Goal: Task Accomplishment & Management: Manage account settings

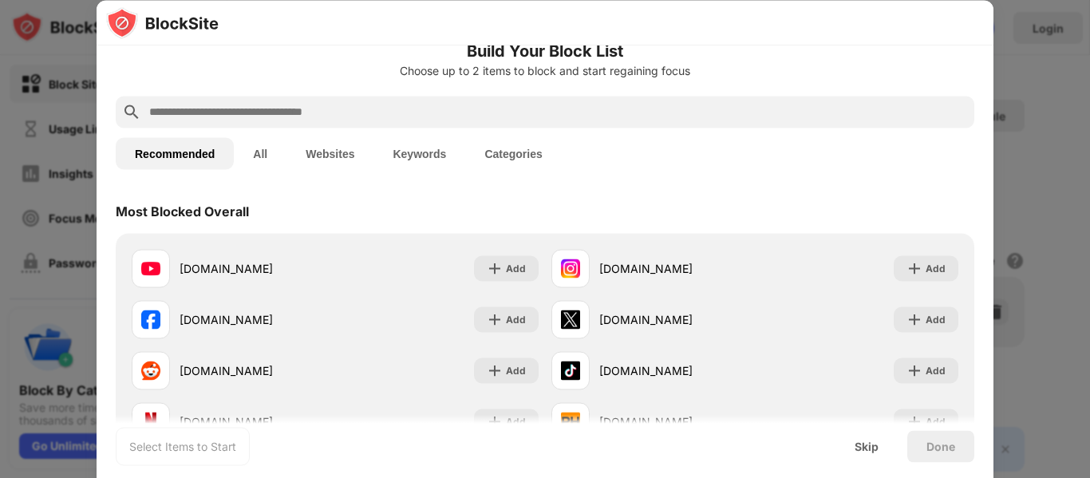
scroll to position [114, 0]
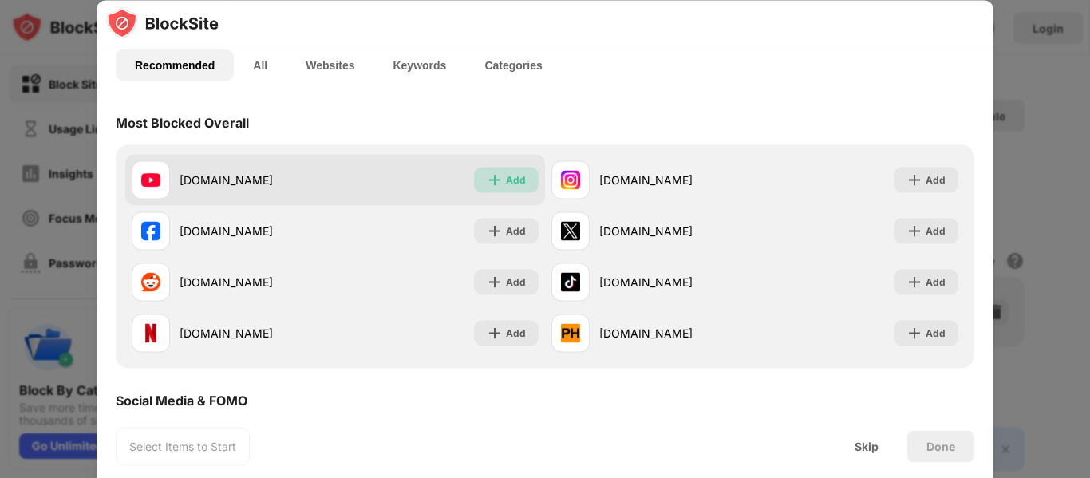
click at [493, 180] on img at bounding box center [495, 180] width 16 height 16
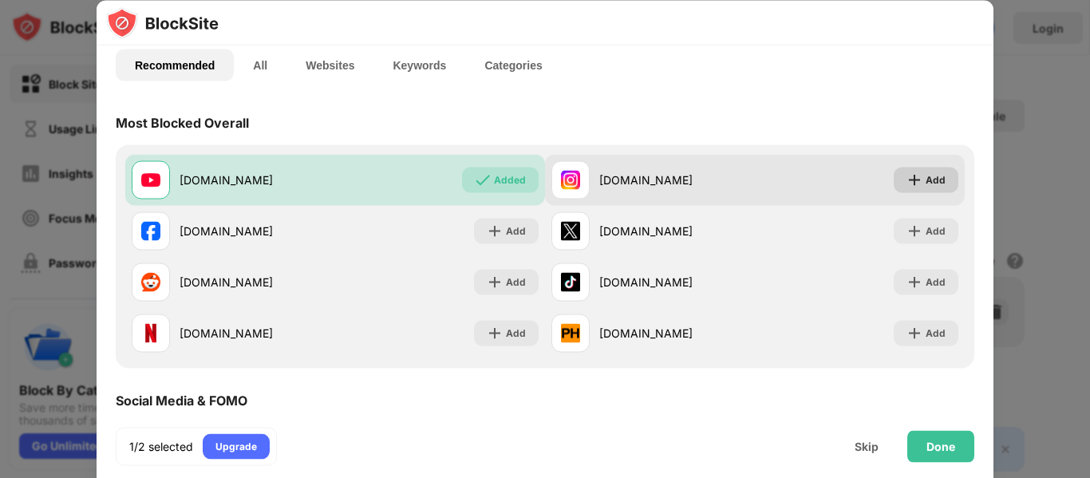
click at [926, 175] on div "Add" at bounding box center [936, 180] width 20 height 16
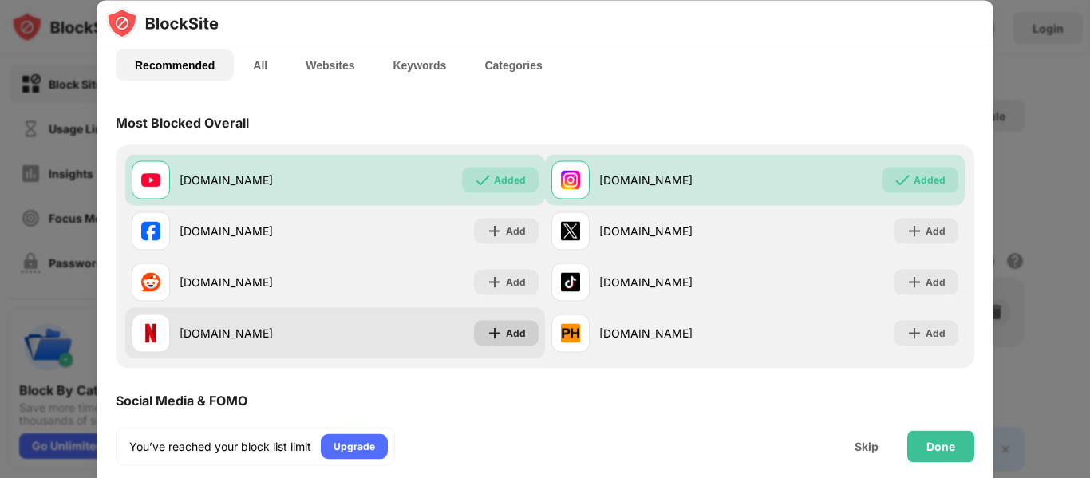
click at [487, 334] on img at bounding box center [495, 333] width 16 height 16
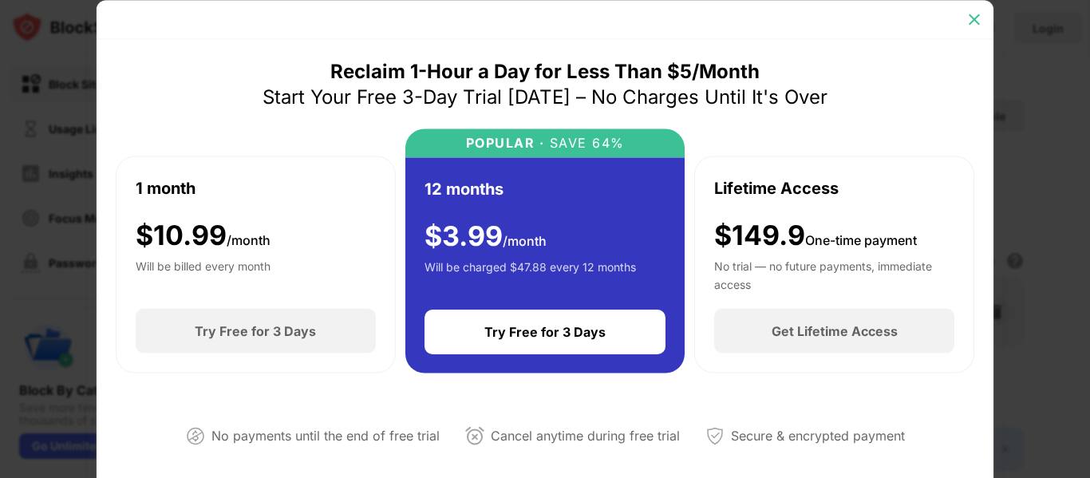
click at [973, 18] on img at bounding box center [975, 19] width 16 height 16
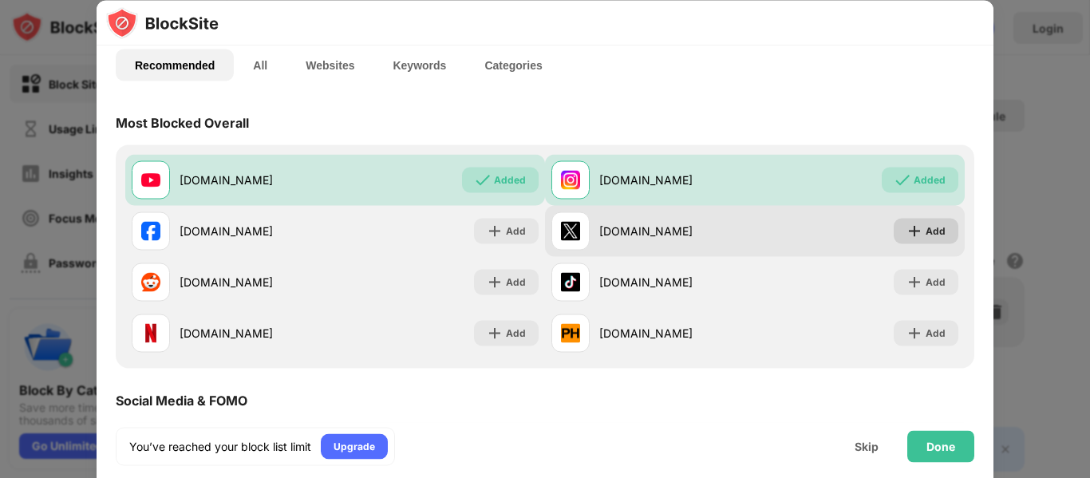
click at [929, 233] on div "Add" at bounding box center [936, 231] width 20 height 16
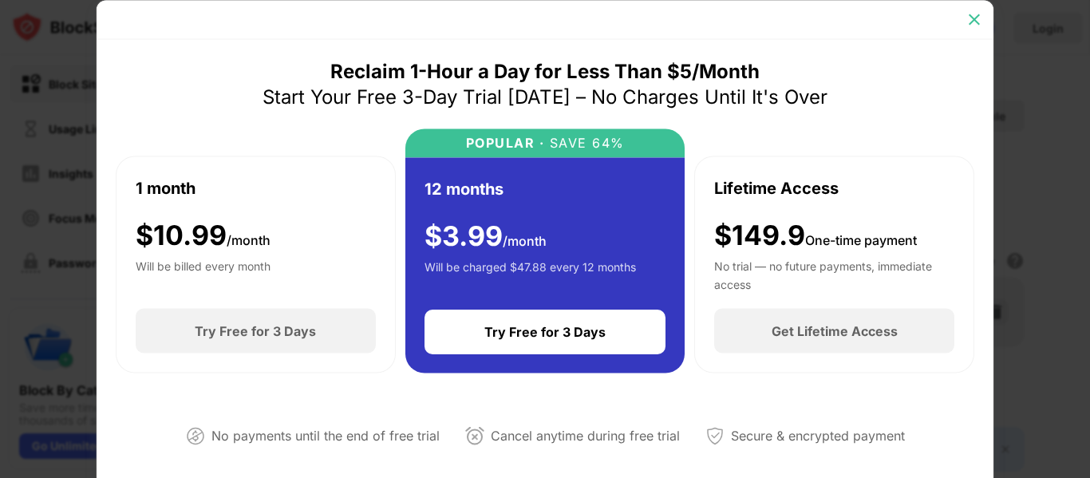
click at [971, 21] on img at bounding box center [975, 19] width 16 height 16
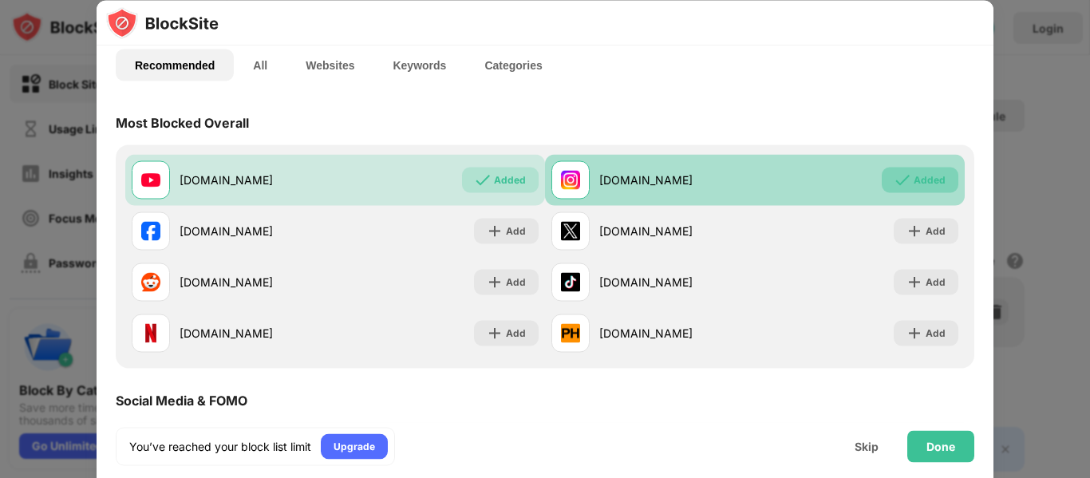
click at [914, 183] on div "Added" at bounding box center [930, 180] width 32 height 16
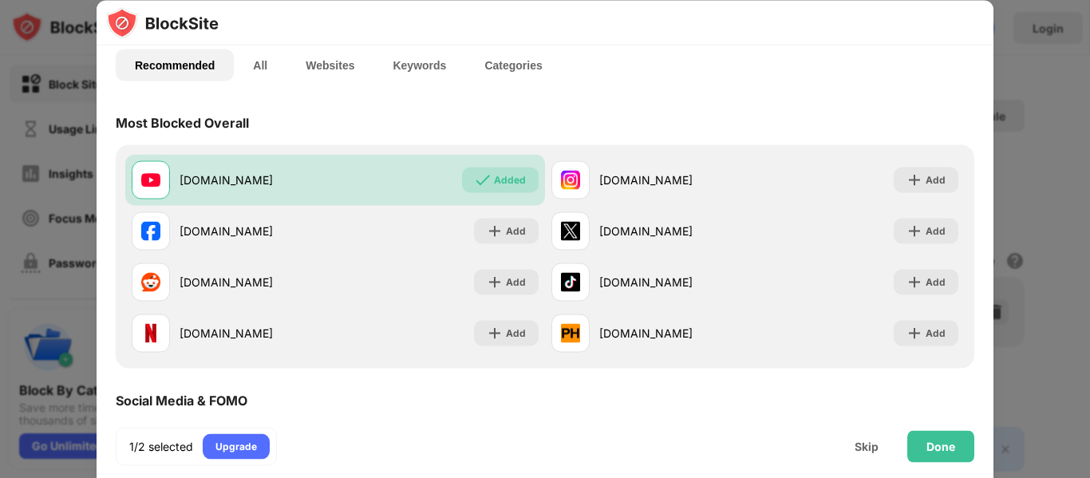
drag, startPoint x: 490, startPoint y: 180, endPoint x: 775, endPoint y: 121, distance: 291.2
click at [494, 179] on div "Added" at bounding box center [510, 180] width 32 height 16
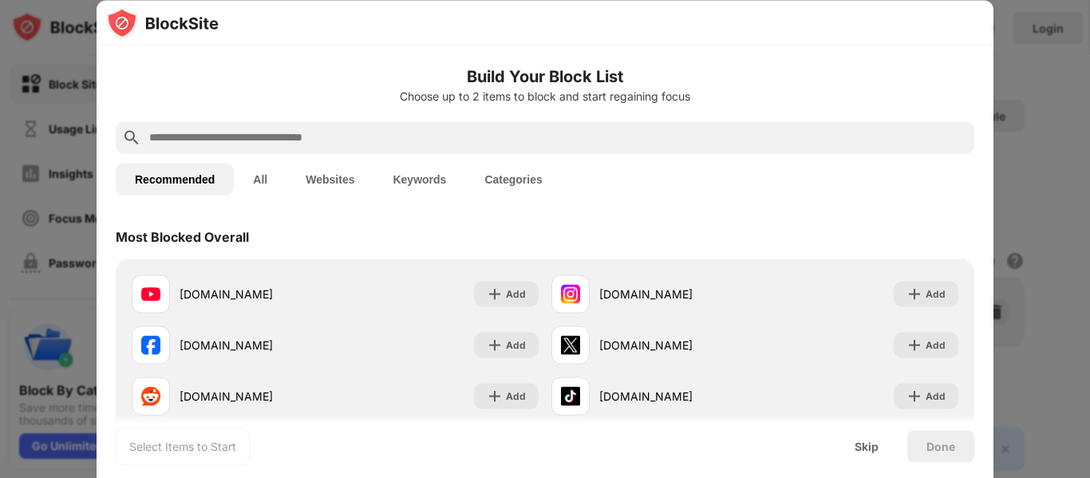
click at [455, 141] on input "text" at bounding box center [558, 137] width 821 height 19
click at [266, 179] on button "All" at bounding box center [260, 179] width 53 height 32
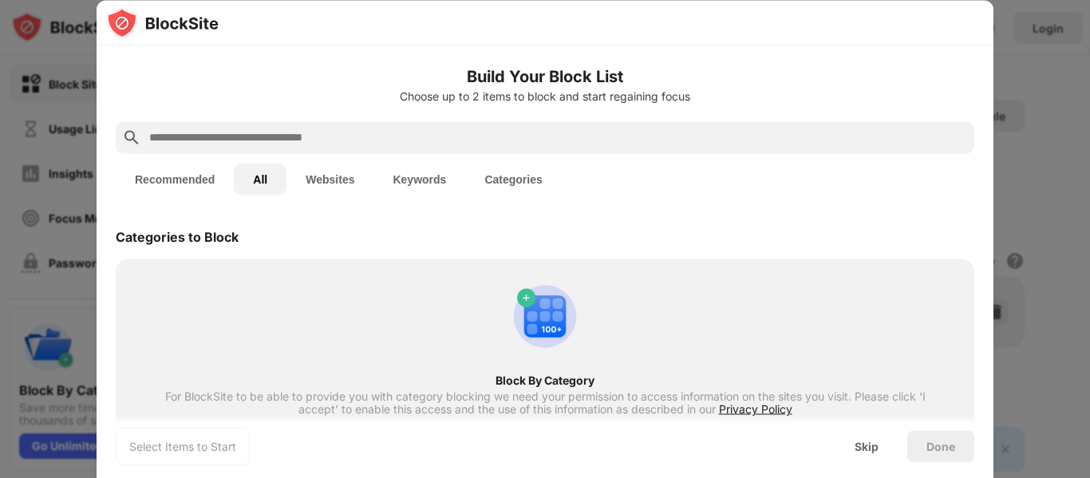
click at [303, 177] on button "Websites" at bounding box center [330, 179] width 87 height 32
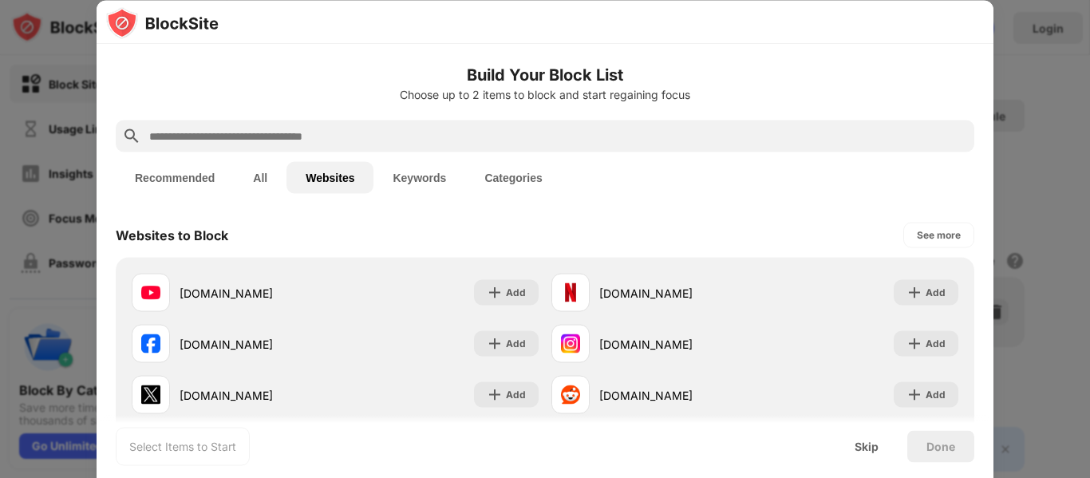
click at [430, 144] on input "text" at bounding box center [558, 136] width 821 height 19
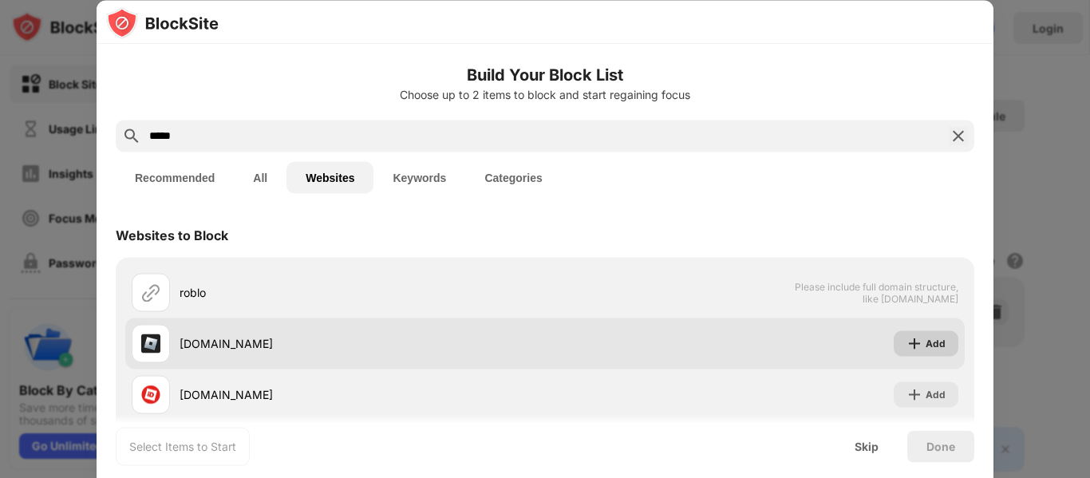
type input "*****"
click at [926, 348] on div "Add" at bounding box center [936, 343] width 20 height 16
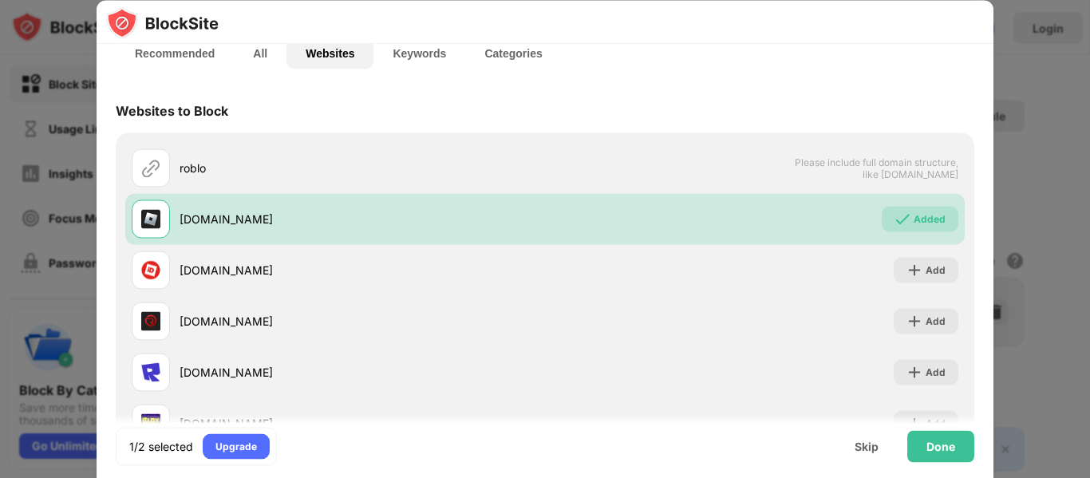
scroll to position [131, 0]
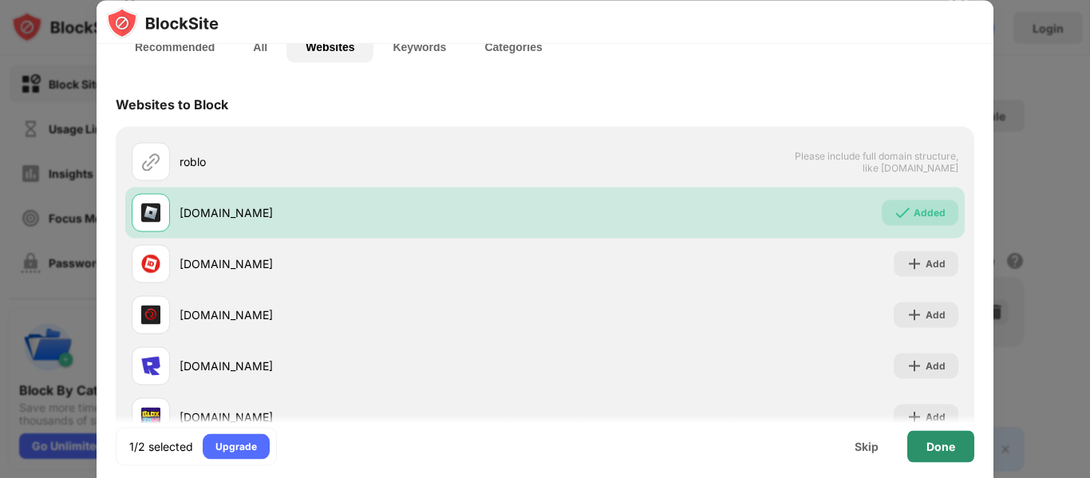
click at [928, 449] on div "Done" at bounding box center [941, 446] width 29 height 13
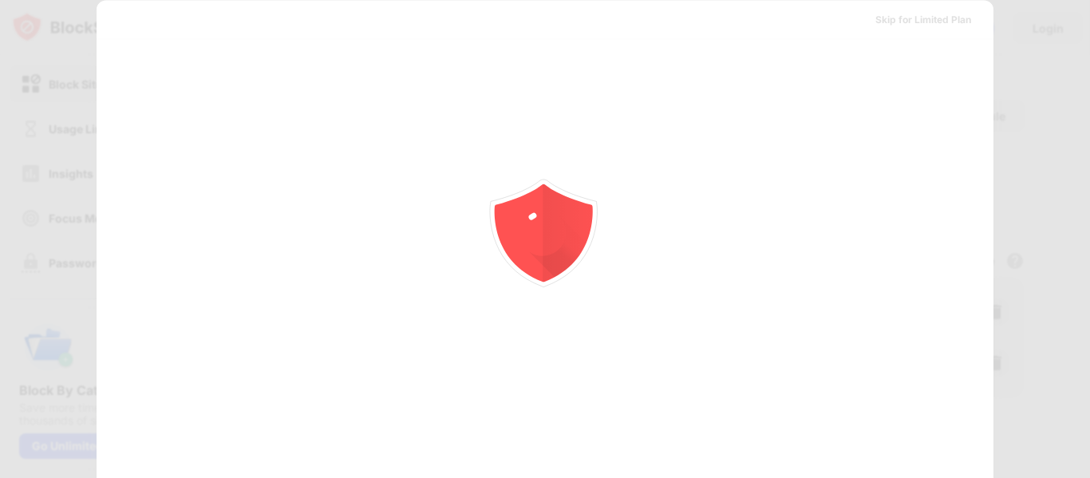
scroll to position [0, 0]
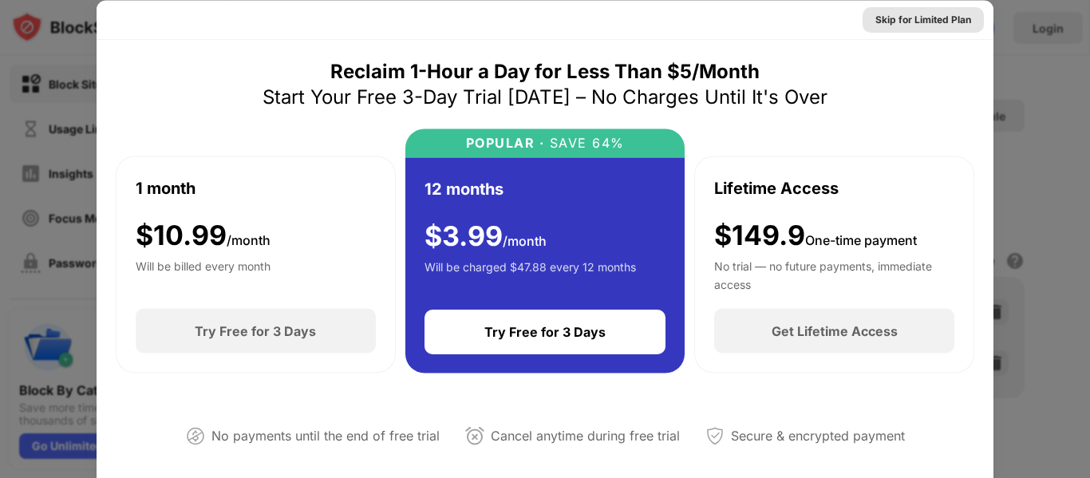
click at [939, 24] on div "Skip for Limited Plan" at bounding box center [924, 19] width 96 height 16
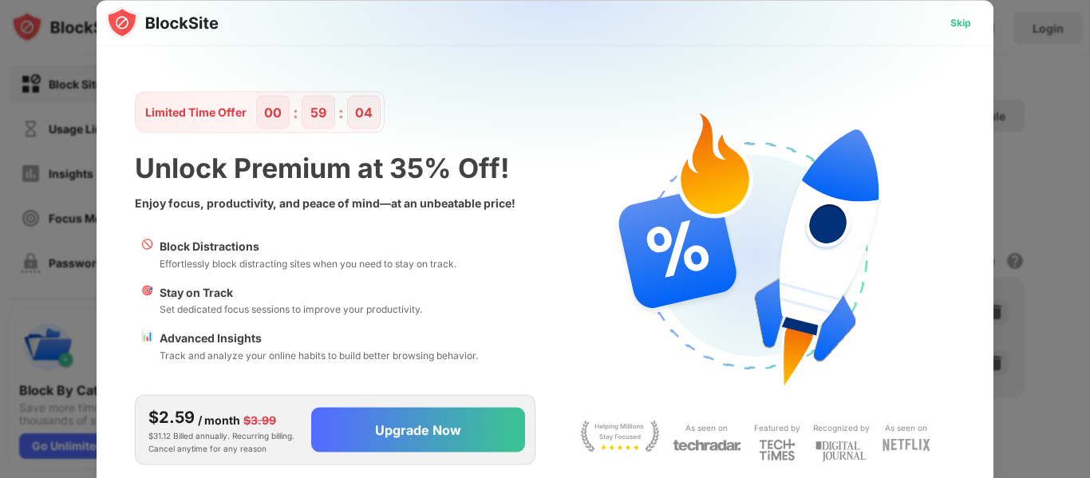
click at [955, 19] on div "Skip" at bounding box center [961, 22] width 21 height 16
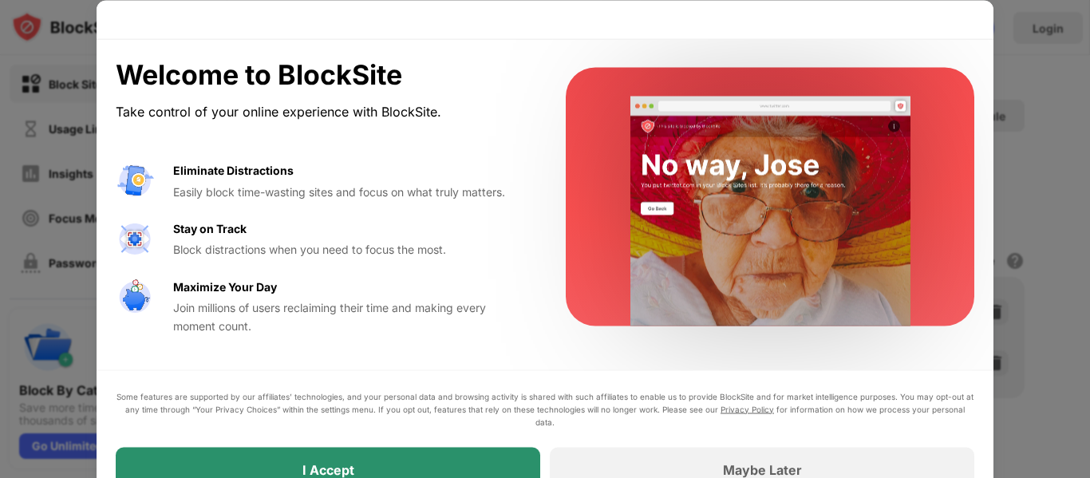
click at [488, 473] on div "I Accept" at bounding box center [328, 469] width 425 height 45
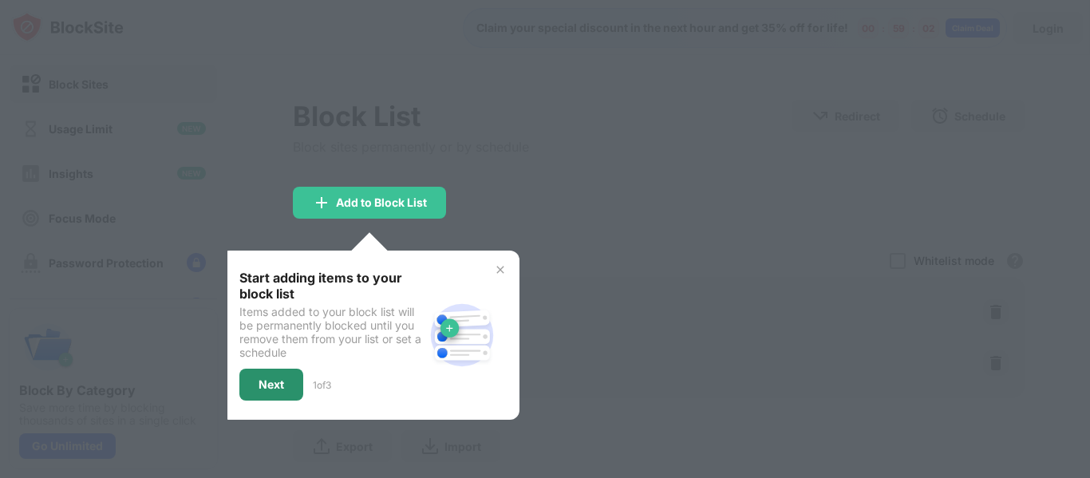
click at [282, 387] on div "Next" at bounding box center [272, 384] width 26 height 13
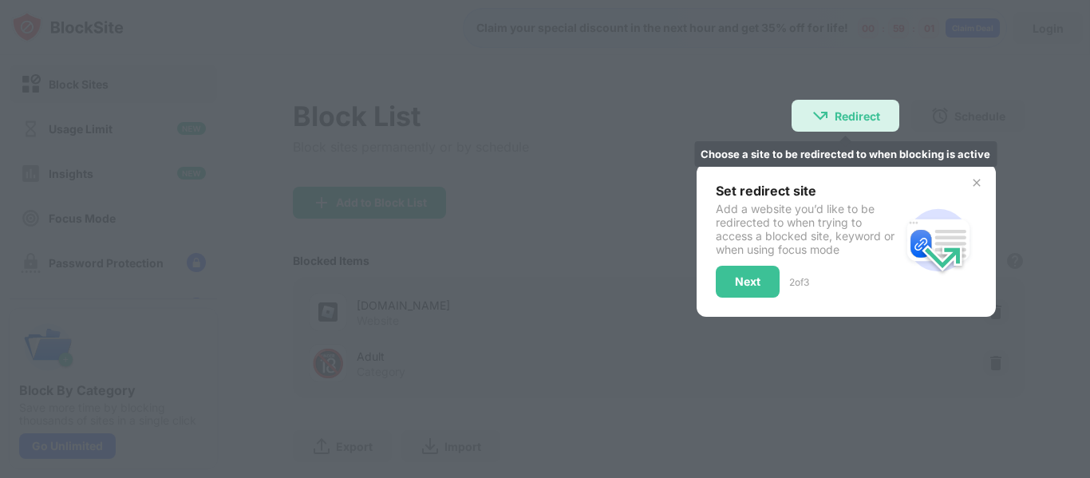
click at [837, 124] on div "Redirect Choose a site to be redirected to when blocking is active" at bounding box center [846, 116] width 108 height 32
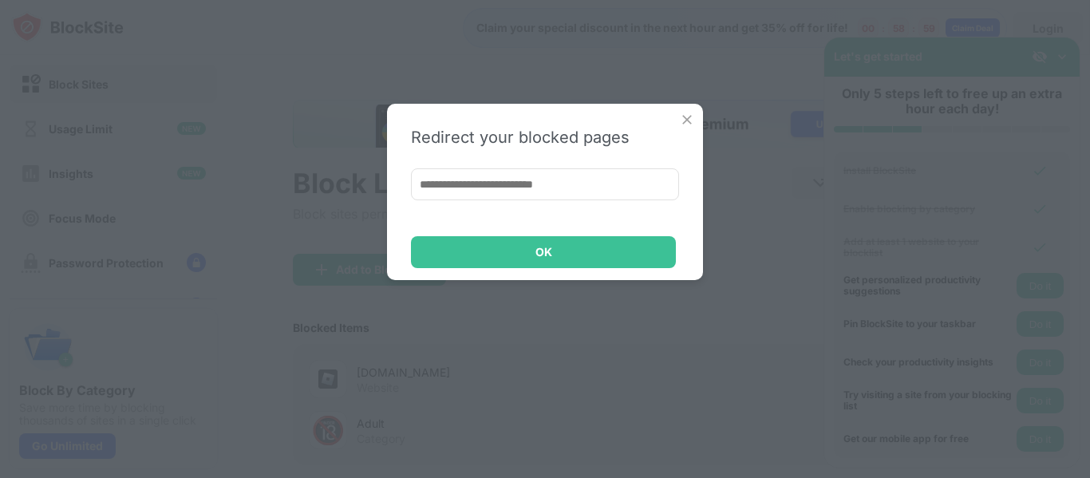
click at [682, 116] on img at bounding box center [687, 120] width 16 height 16
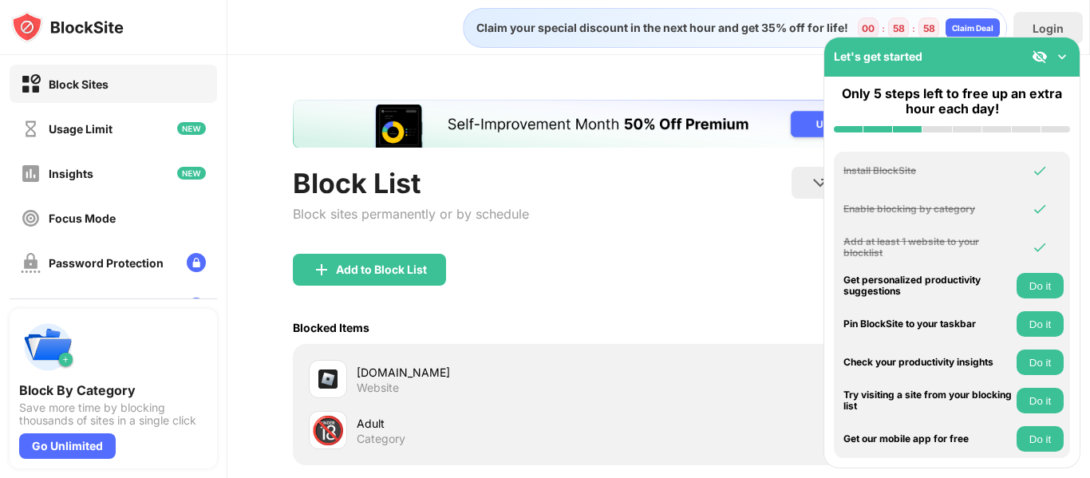
click at [1058, 61] on img at bounding box center [1062, 57] width 16 height 16
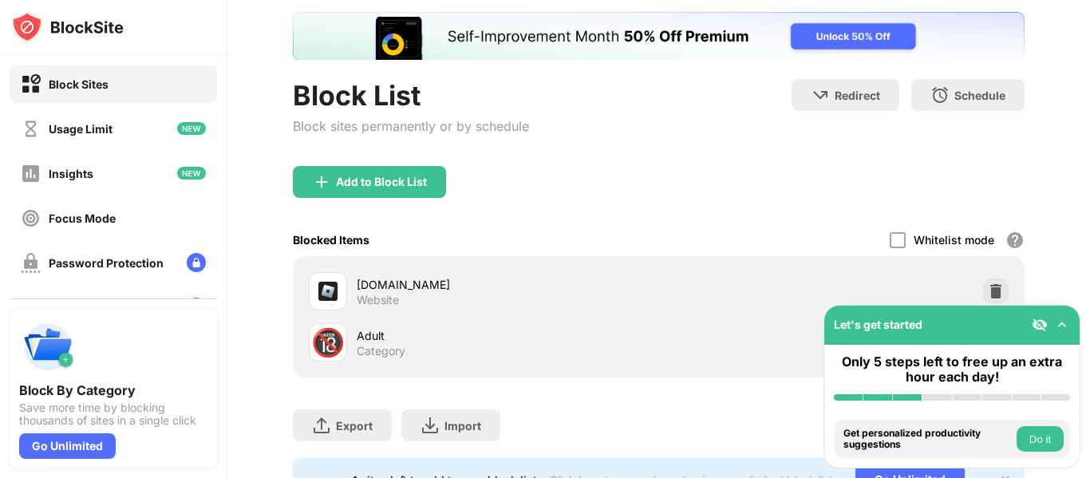
scroll to position [168, 0]
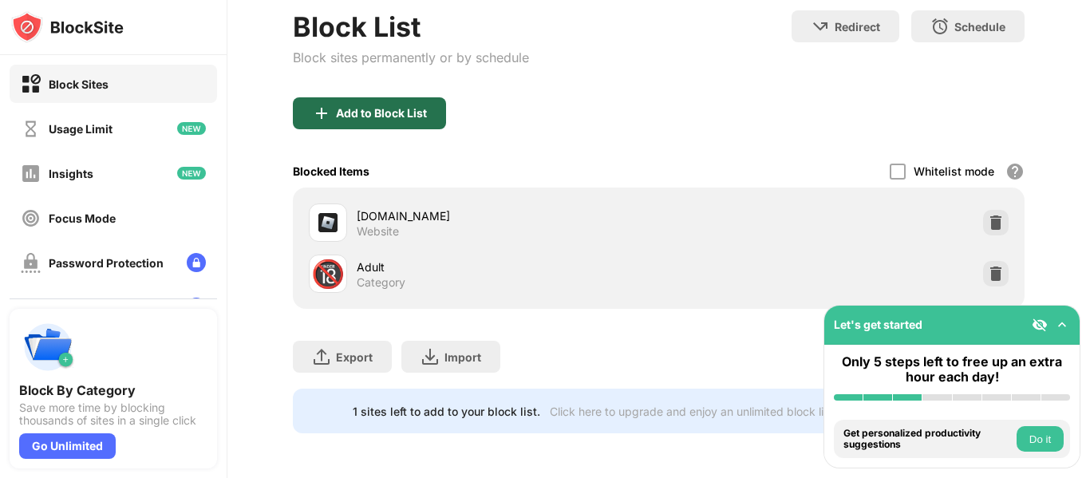
click at [420, 107] on div "Add to Block List" at bounding box center [381, 113] width 91 height 13
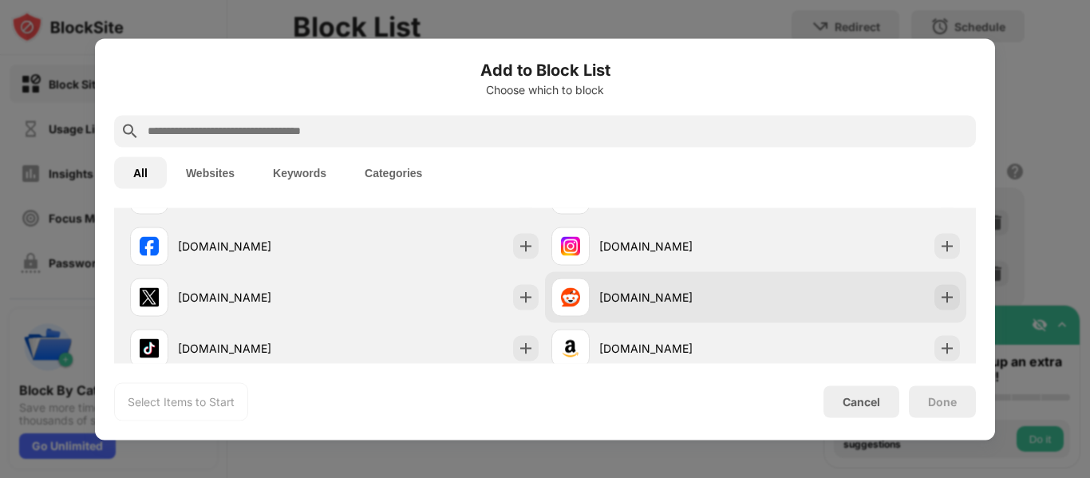
scroll to position [319, 0]
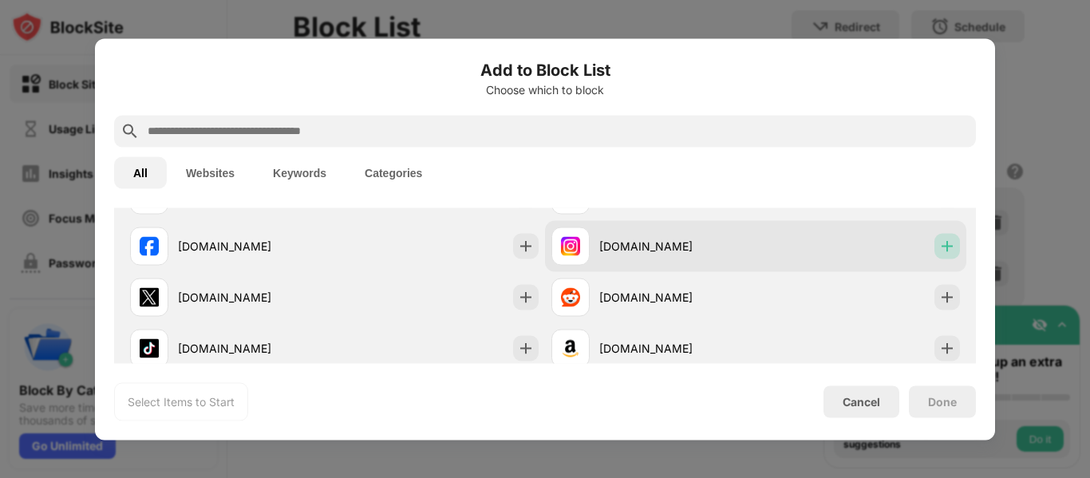
click at [939, 249] on img at bounding box center [947, 246] width 16 height 16
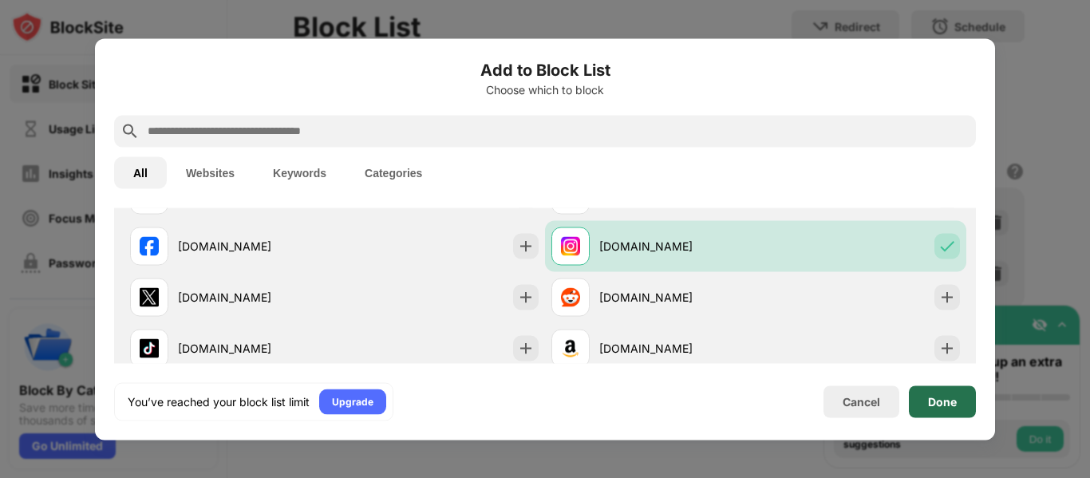
click at [921, 392] on div "Done" at bounding box center [942, 402] width 67 height 32
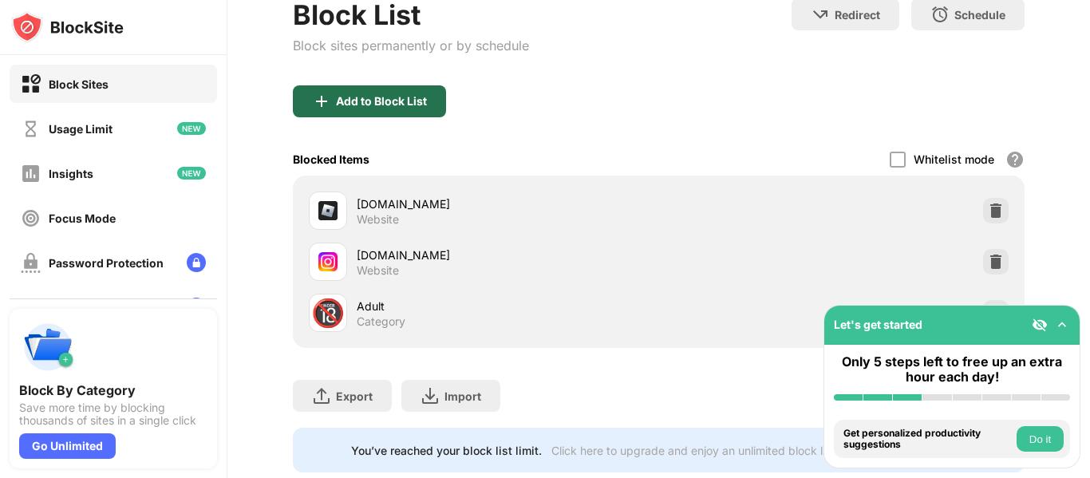
click at [429, 96] on div "Add to Block List" at bounding box center [369, 101] width 153 height 32
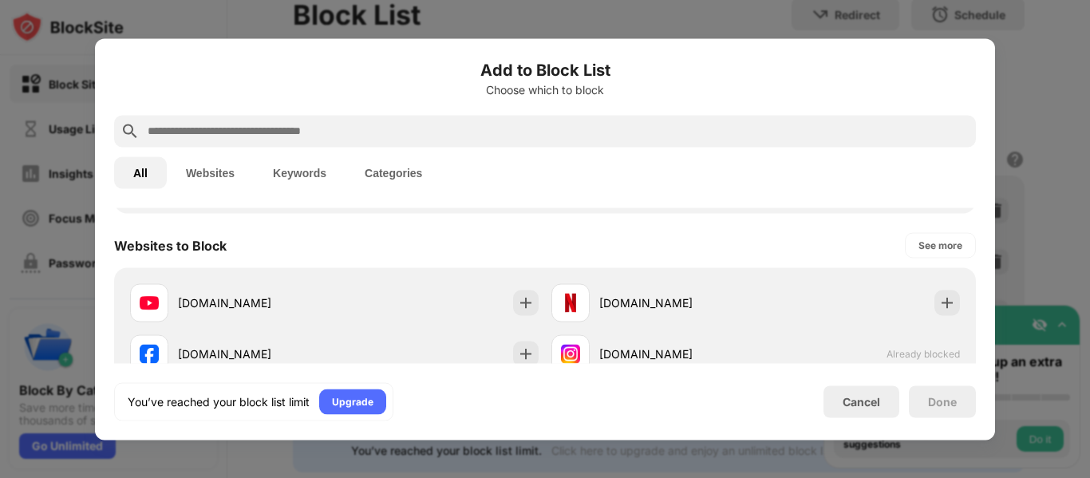
scroll to position [239, 0]
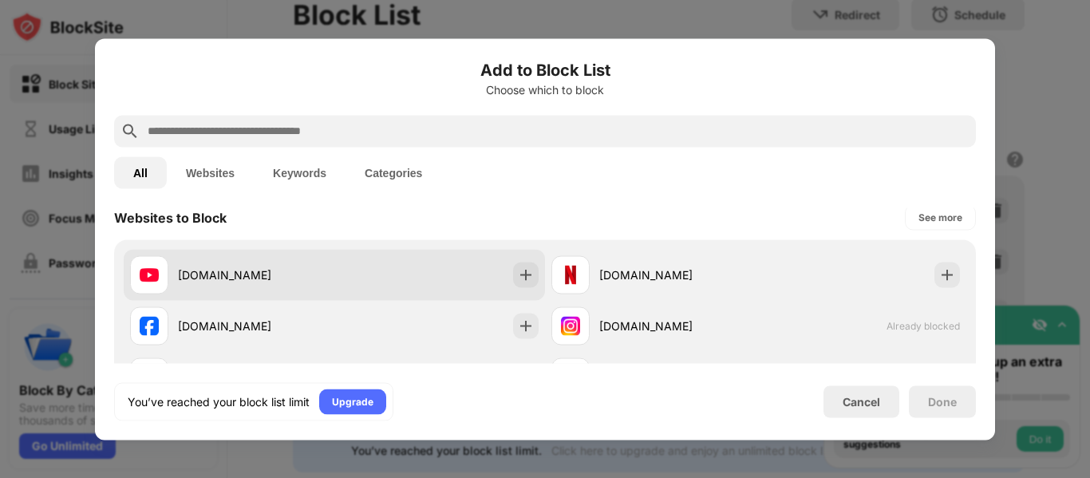
drag, startPoint x: 506, startPoint y: 275, endPoint x: 517, endPoint y: 272, distance: 11.4
click at [507, 275] on div "[DOMAIN_NAME]" at bounding box center [334, 274] width 421 height 51
click at [518, 272] on img at bounding box center [526, 275] width 16 height 16
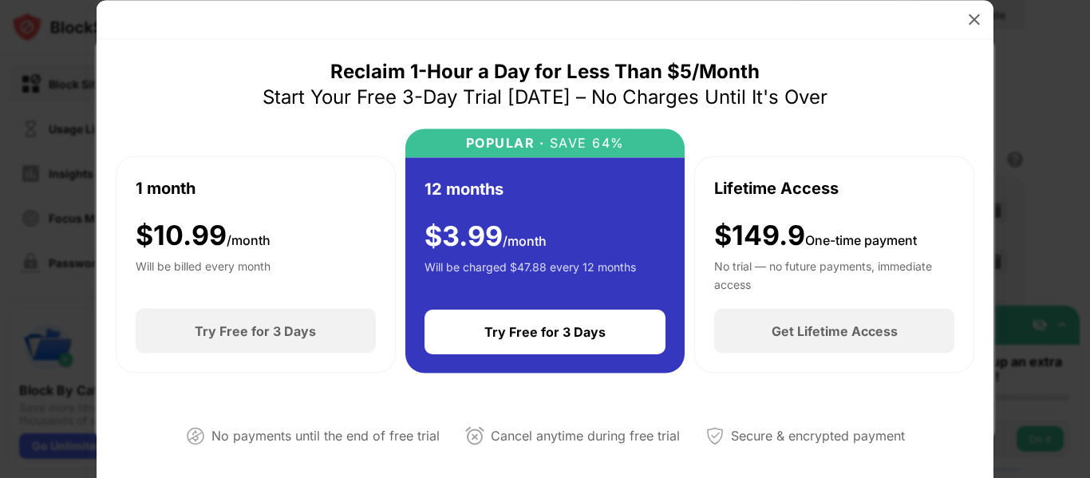
click at [967, 15] on img at bounding box center [975, 19] width 16 height 16
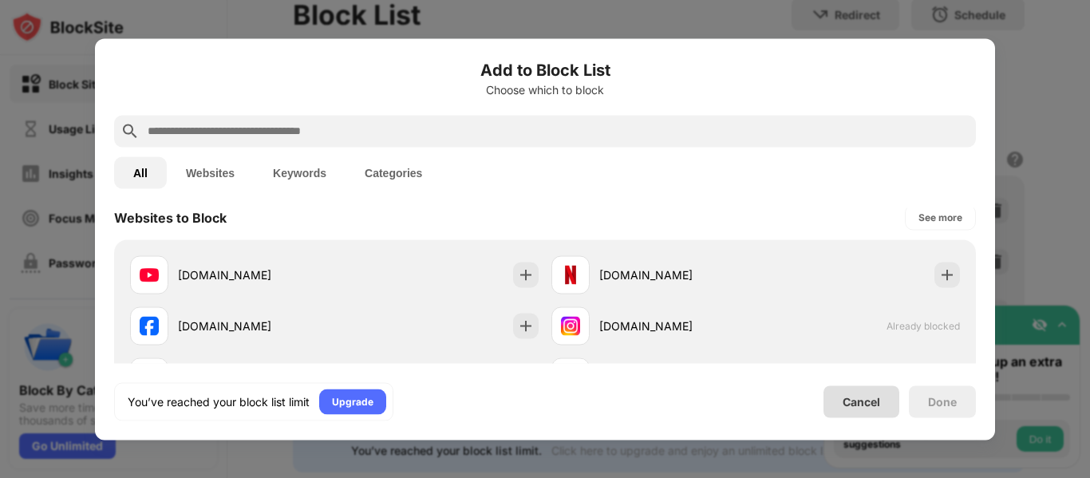
click at [865, 401] on div "Cancel" at bounding box center [862, 402] width 38 height 14
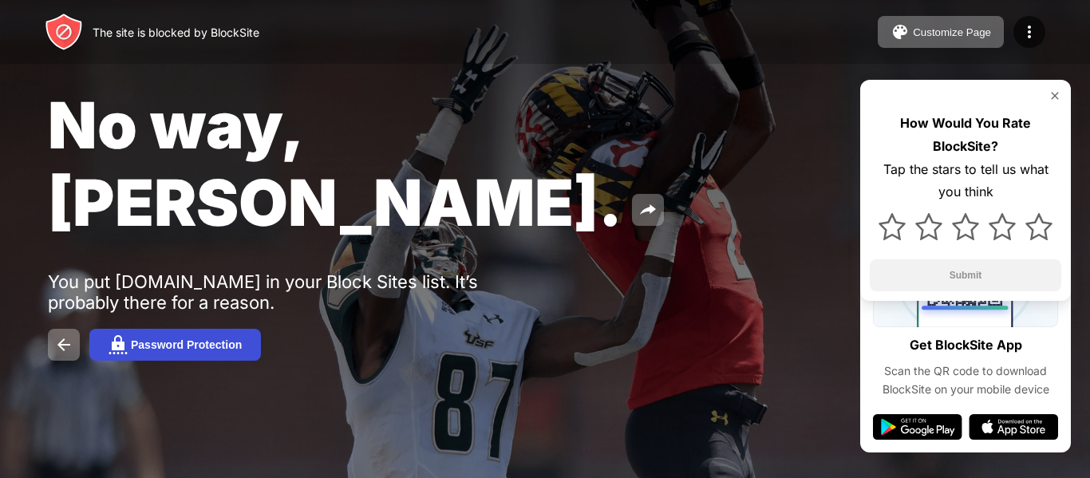
click at [200, 329] on button "Password Protection" at bounding box center [175, 345] width 172 height 32
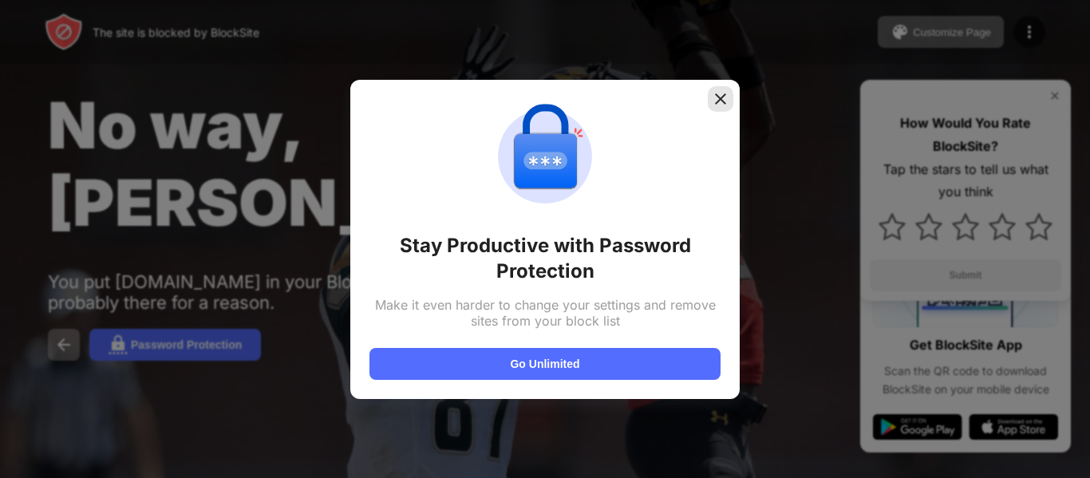
click at [710, 92] on div at bounding box center [721, 99] width 26 height 26
